Goal: Share content: Share content

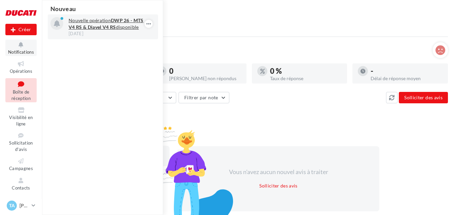
click at [140, 21] on strong "DWP 26 - MTS V4 RS & Diavel V4 RS" at bounding box center [106, 23] width 75 height 12
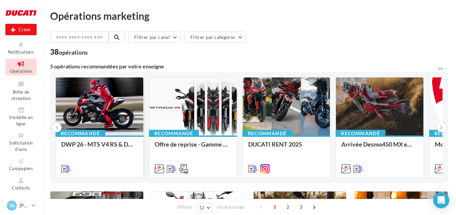
click at [99, 120] on div at bounding box center [99, 107] width 87 height 59
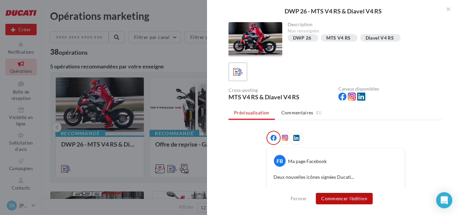
click at [352, 199] on button "Commencer l'édition" at bounding box center [344, 198] width 57 height 11
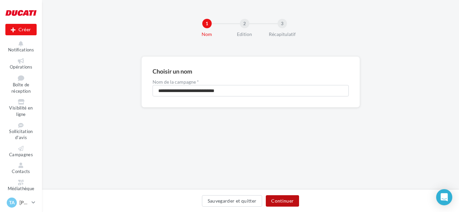
click at [287, 206] on button "Continuer" at bounding box center [282, 200] width 33 height 11
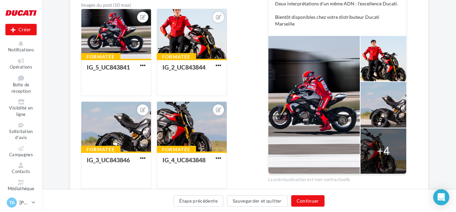
scroll to position [34, 0]
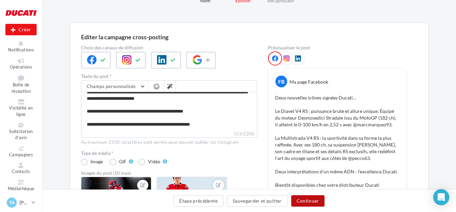
click at [306, 198] on button "Continuer" at bounding box center [307, 200] width 33 height 11
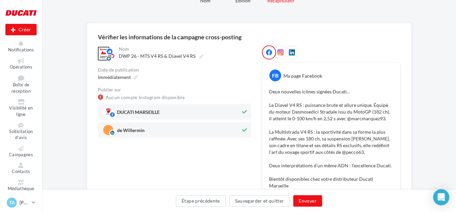
click at [217, 114] on span "DUCATI MARSEILLE" at bounding box center [172, 112] width 138 height 10
click at [223, 114] on span "DUCATI MARSEILLE" at bounding box center [172, 112] width 138 height 10
click at [220, 126] on span "de Willermin" at bounding box center [172, 130] width 138 height 10
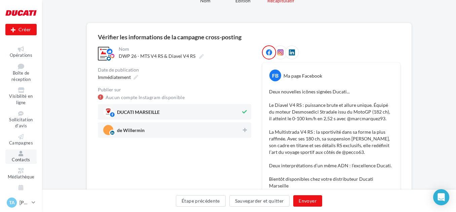
scroll to position [18, 0]
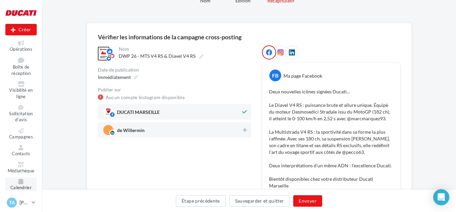
click at [22, 190] on span "Calendrier" at bounding box center [20, 187] width 21 height 5
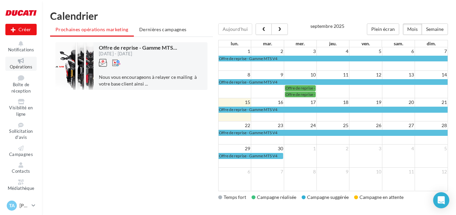
click at [25, 60] on icon at bounding box center [20, 60] width 27 height 5
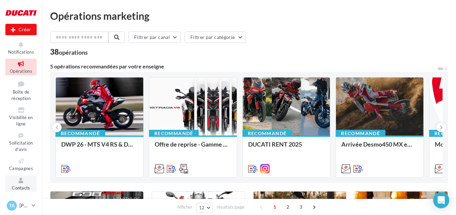
click at [20, 181] on icon at bounding box center [20, 181] width 27 height 8
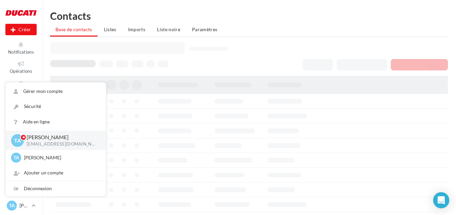
scroll to position [39, 0]
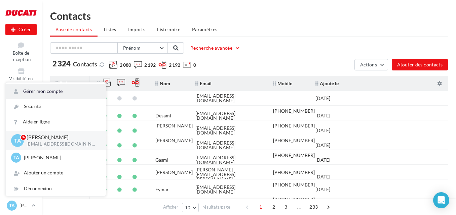
click at [60, 93] on link "Gérer mon compte" at bounding box center [56, 91] width 100 height 15
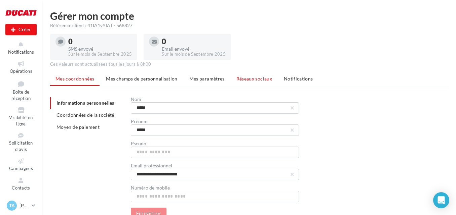
click at [277, 76] on li "Réseaux sociaux" at bounding box center [254, 79] width 46 height 12
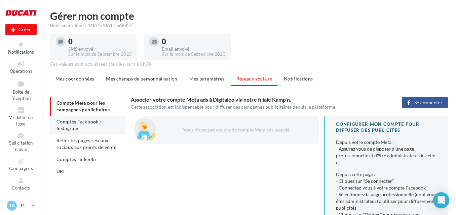
click at [101, 120] on span "Comptes Facebook / Instagram" at bounding box center [78, 125] width 45 height 12
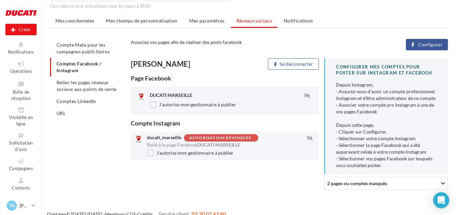
scroll to position [67, 0]
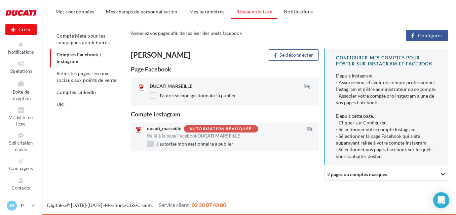
click at [177, 144] on label "J'autorise mon gestionnaire à publier" at bounding box center [190, 144] width 86 height 7
drag, startPoint x: 343, startPoint y: 171, endPoint x: 340, endPoint y: 164, distance: 7.6
click at [343, 171] on div "2 pages ou comptes masqués" at bounding box center [368, 174] width 82 height 7
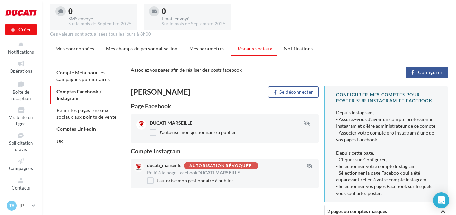
scroll to position [23, 0]
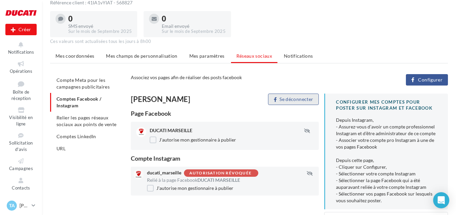
click at [296, 102] on button "Se déconnecter" at bounding box center [293, 99] width 51 height 11
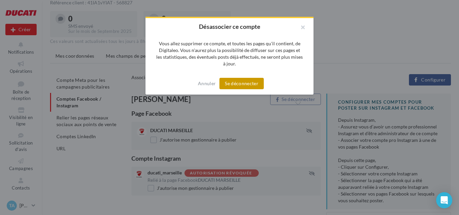
click at [253, 83] on button "Se déconnecter" at bounding box center [241, 83] width 44 height 11
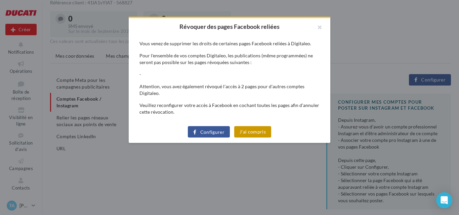
click at [241, 134] on button "J'ai compris" at bounding box center [252, 131] width 37 height 11
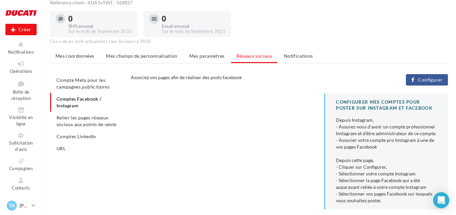
click at [425, 82] on span "Configurer" at bounding box center [430, 79] width 25 height 5
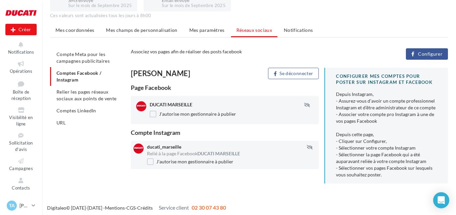
scroll to position [51, 0]
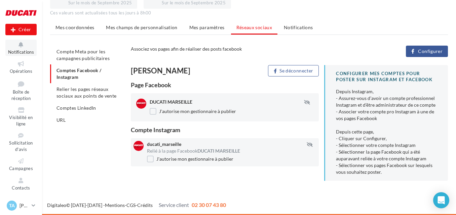
click at [22, 40] on button "Notifications" at bounding box center [20, 48] width 31 height 16
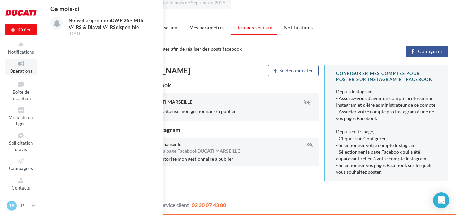
click at [20, 65] on icon at bounding box center [20, 64] width 27 height 8
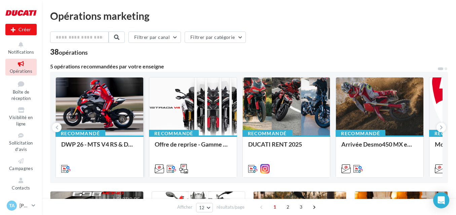
click at [110, 127] on div at bounding box center [99, 107] width 87 height 59
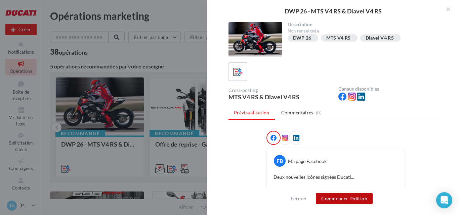
click at [336, 199] on button "Commencer l'édition" at bounding box center [344, 198] width 57 height 11
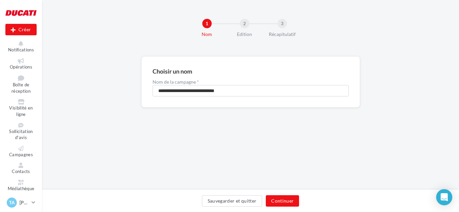
click at [290, 208] on div "Sauvegarder et quitter Continuer" at bounding box center [250, 202] width 406 height 14
click at [290, 204] on button "Continuer" at bounding box center [282, 200] width 33 height 11
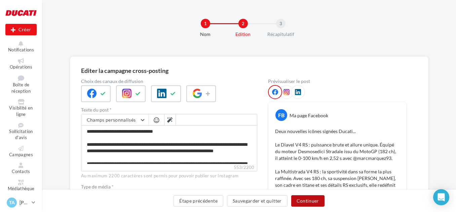
click at [307, 201] on button "Continuer" at bounding box center [307, 200] width 33 height 11
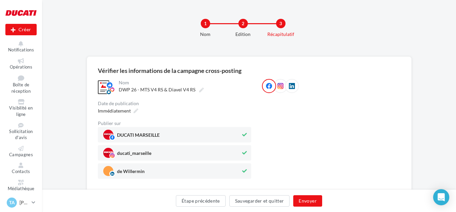
click at [190, 169] on span "de Willermin" at bounding box center [172, 171] width 138 height 10
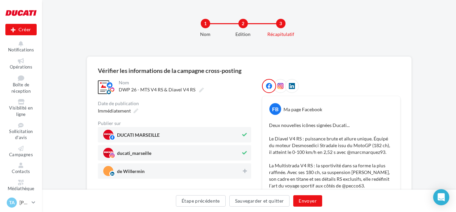
click at [222, 174] on span "de Willermin" at bounding box center [172, 171] width 138 height 10
click at [310, 198] on button "Envoyer" at bounding box center [307, 200] width 29 height 11
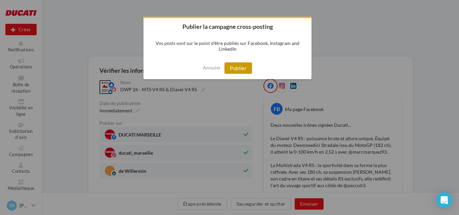
click at [241, 70] on button "Publier" at bounding box center [238, 67] width 28 height 11
